Goal: Task Accomplishment & Management: Use online tool/utility

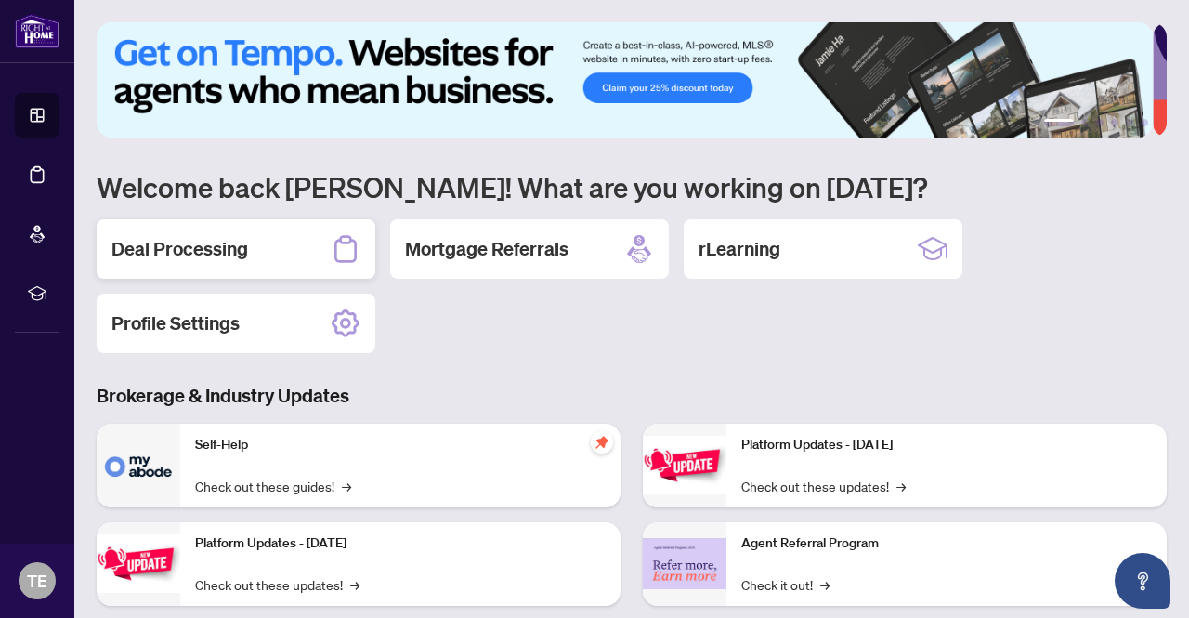
click at [223, 256] on h2 "Deal Processing" at bounding box center [179, 249] width 137 height 26
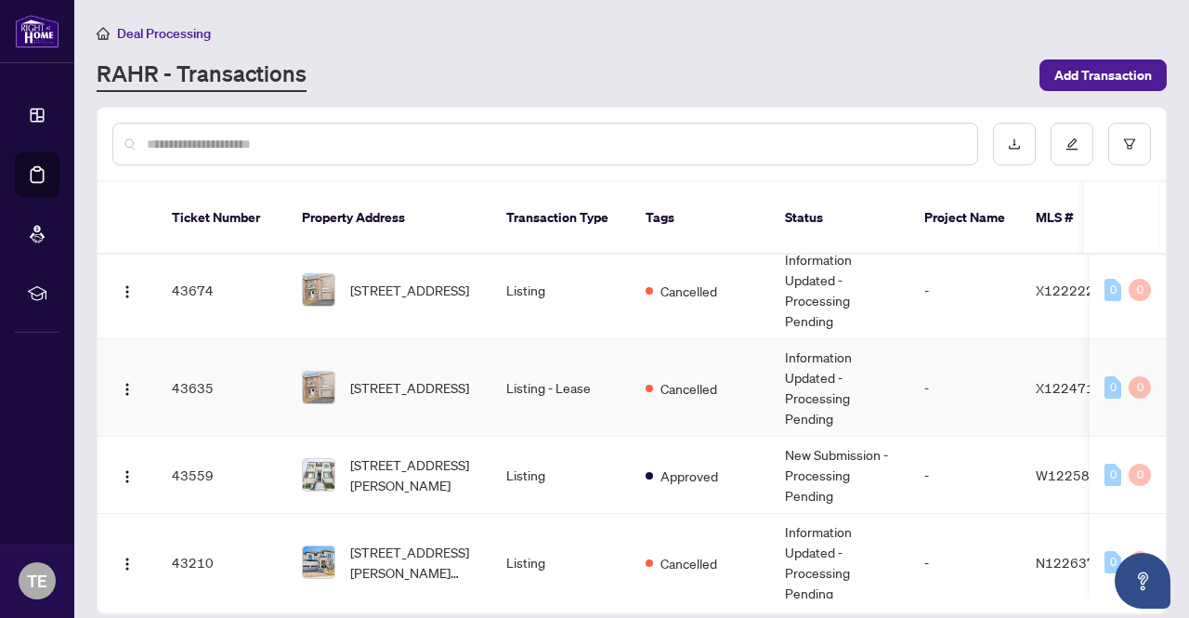
scroll to position [743, 0]
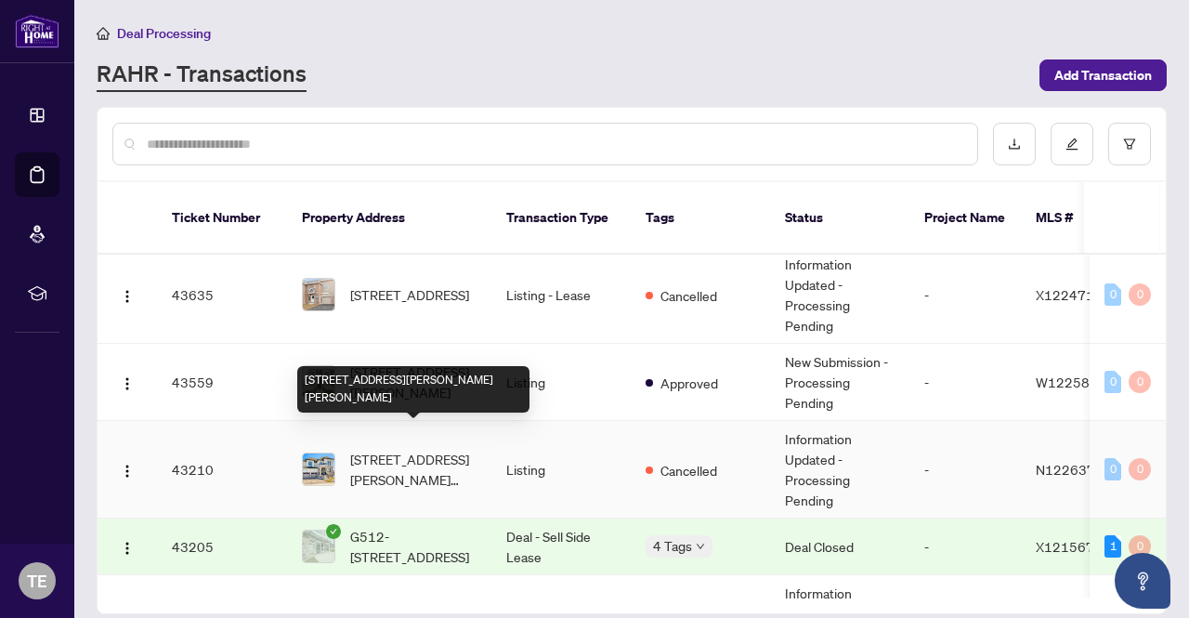
click at [410, 449] on span "[STREET_ADDRESS][PERSON_NAME][PERSON_NAME]" at bounding box center [413, 469] width 126 height 41
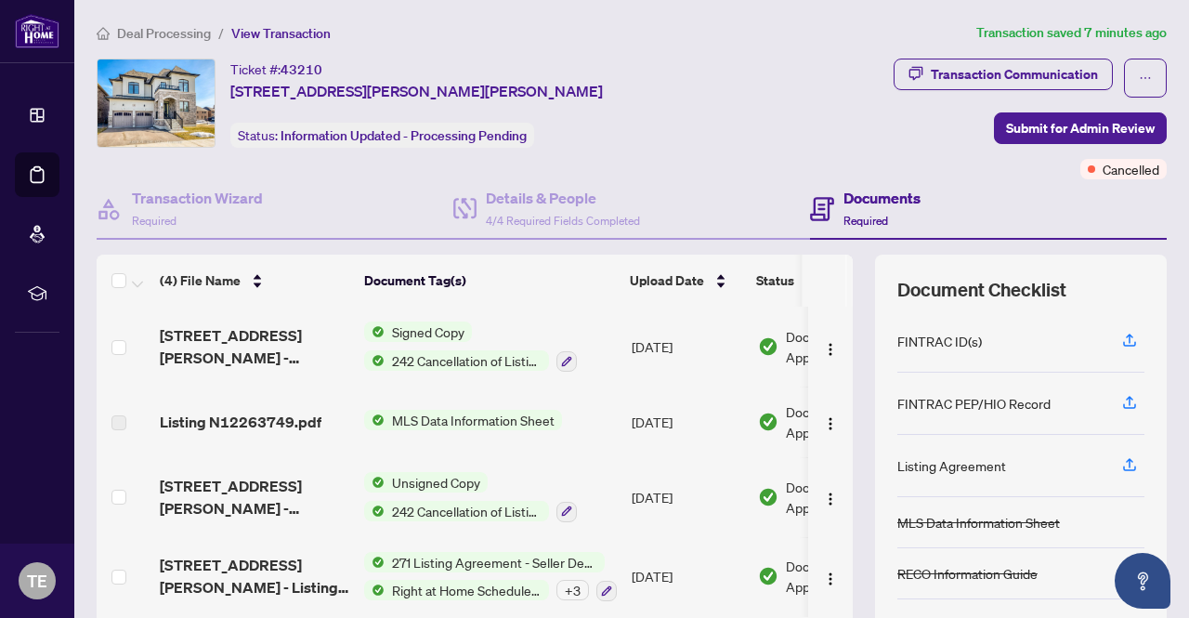
click at [477, 350] on span "242 Cancellation of Listing Agreement - Authority to Offer for Sale" at bounding box center [467, 360] width 164 height 20
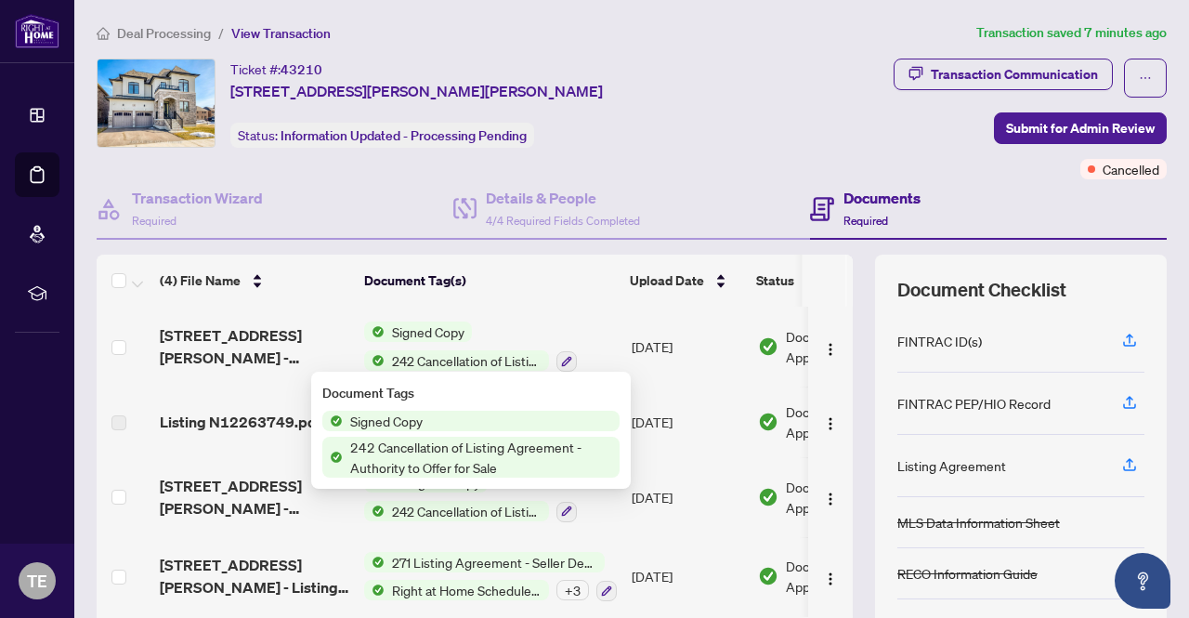
click at [433, 469] on span "242 Cancellation of Listing Agreement - Authority to Offer for Sale" at bounding box center [481, 457] width 277 height 41
